Goal: Find specific page/section: Find specific page/section

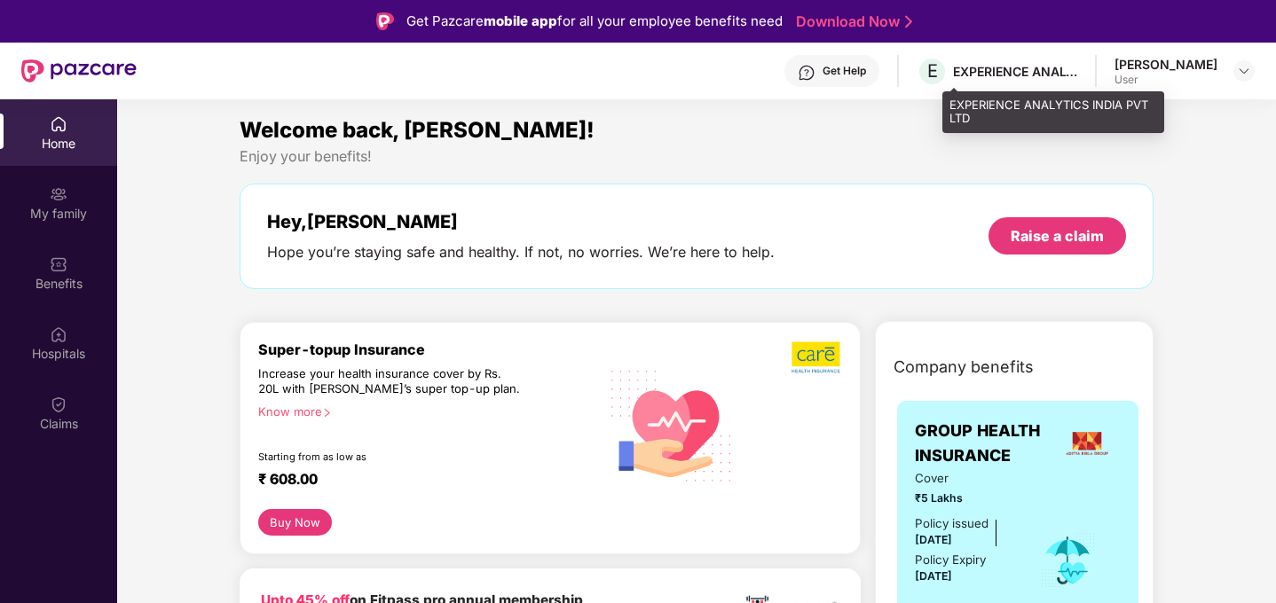
click at [1053, 77] on div "EXPERIENCE ANALYTICS INDIA PVT LTD" at bounding box center [1015, 71] width 124 height 17
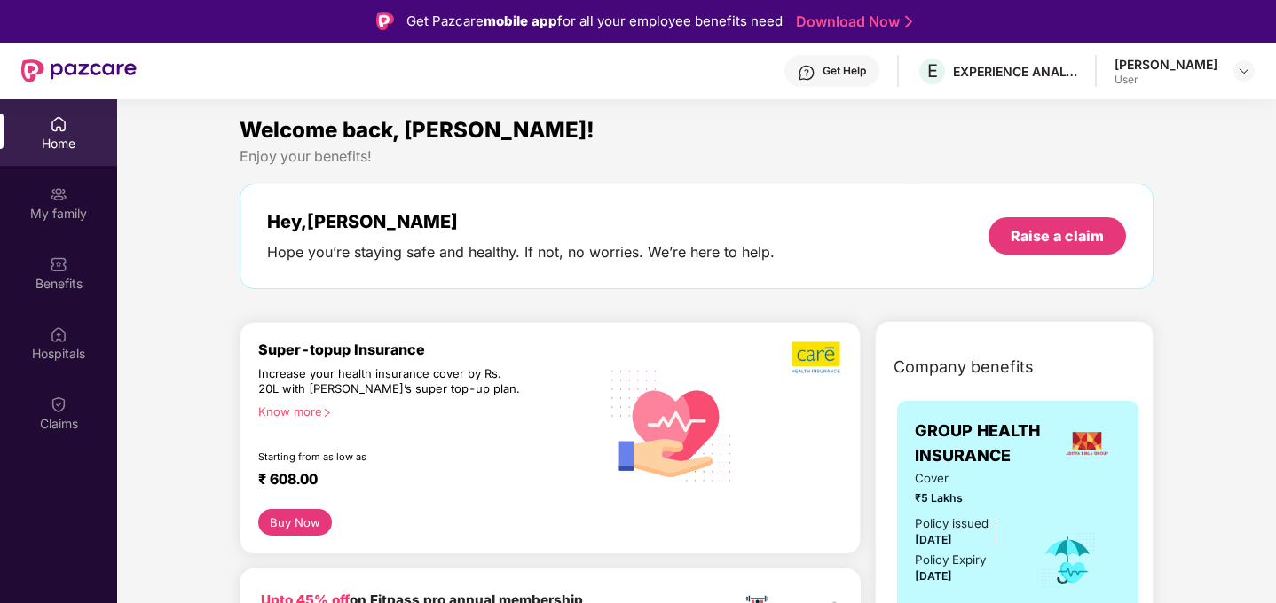
click at [1228, 72] on div "[PERSON_NAME] User" at bounding box center [1184, 71] width 140 height 31
click at [1238, 69] on img at bounding box center [1244, 71] width 14 height 14
click at [54, 214] on div "My family" at bounding box center [58, 214] width 117 height 18
